Goal: Task Accomplishment & Management: Manage account settings

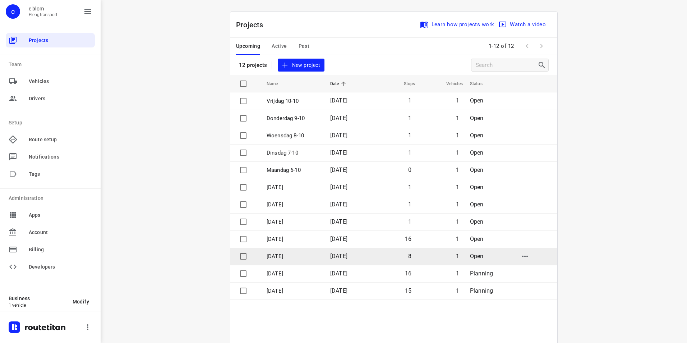
click at [335, 255] on span "[DATE]" at bounding box center [338, 255] width 17 height 7
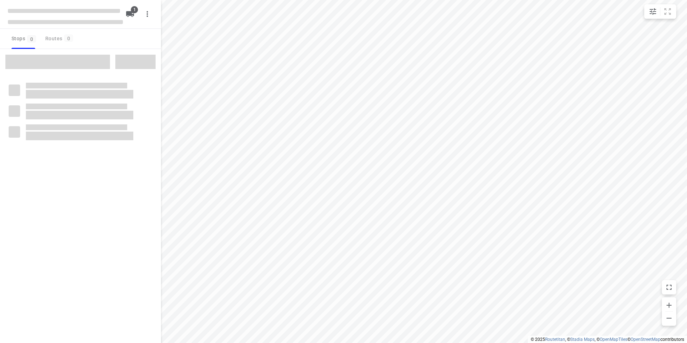
type input "distance"
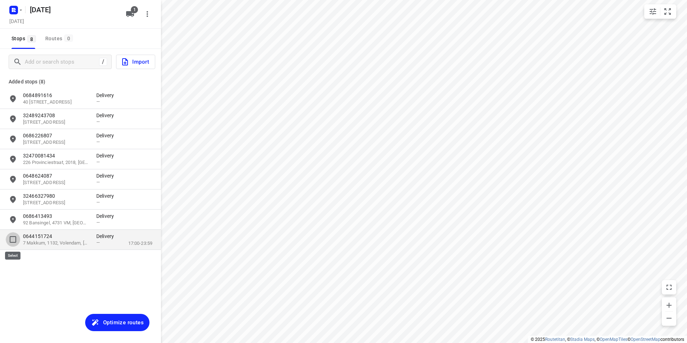
click at [12, 241] on input "grid" at bounding box center [13, 239] width 14 height 14
checkbox input "true"
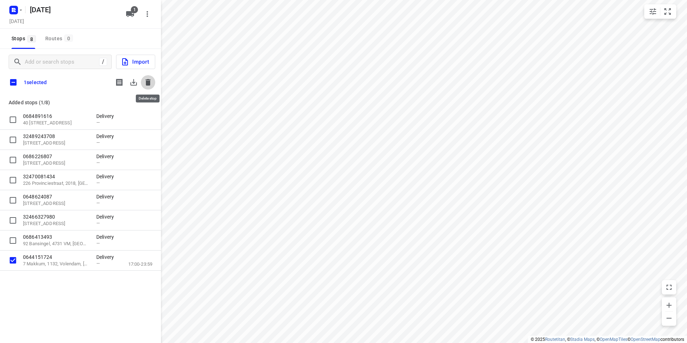
click at [149, 83] on icon "button" at bounding box center [147, 82] width 5 height 6
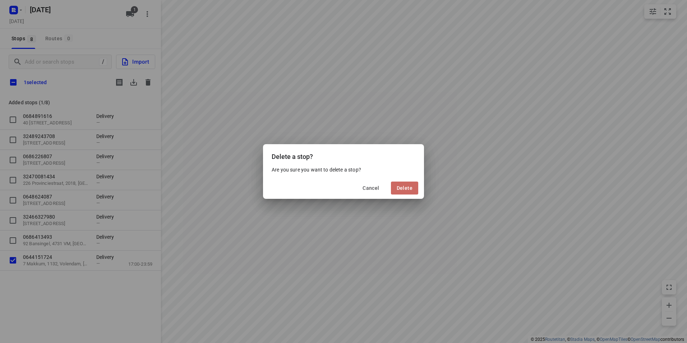
click at [404, 189] on span "Delete" at bounding box center [405, 188] width 16 height 6
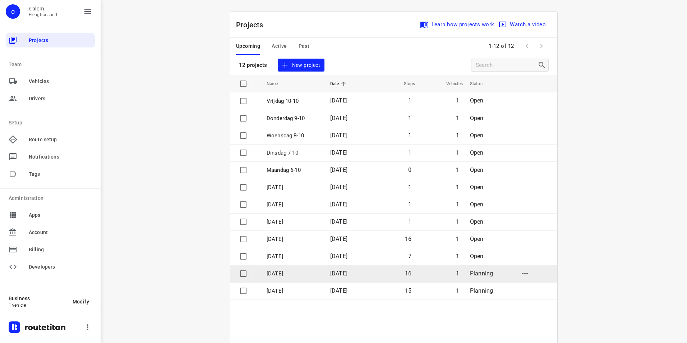
click at [330, 277] on td "[DATE]" at bounding box center [347, 273] width 46 height 17
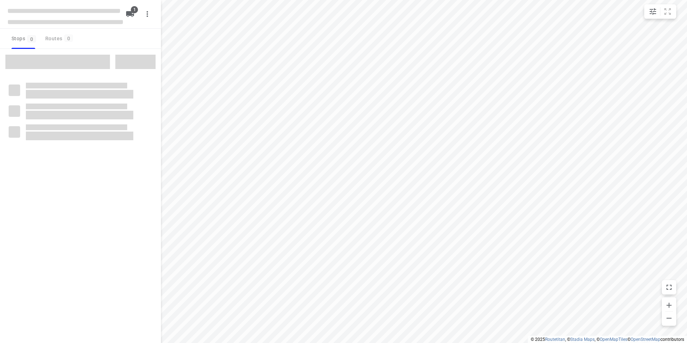
type input "distance"
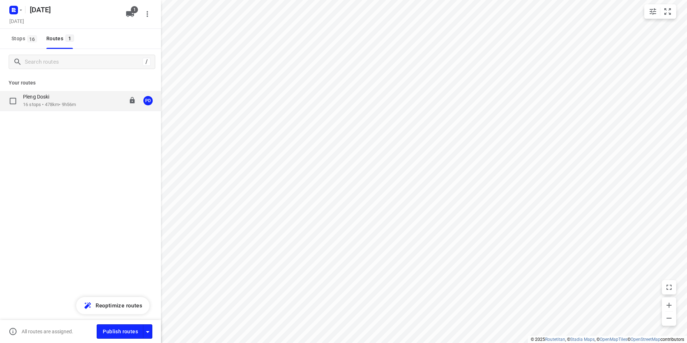
click at [47, 105] on p "16 stops • 478km • 9h56m" at bounding box center [49, 104] width 53 height 7
